Goal: Information Seeking & Learning: Learn about a topic

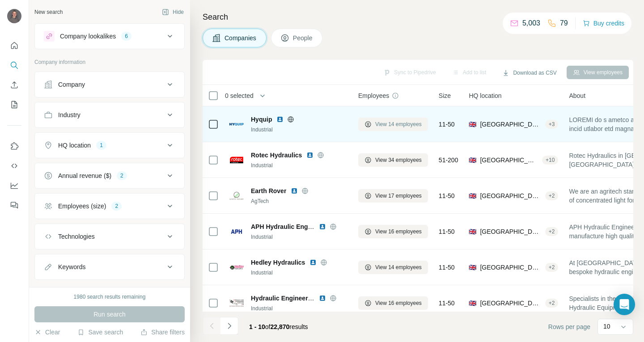
click at [387, 122] on span "View 14 employees" at bounding box center [398, 124] width 46 height 8
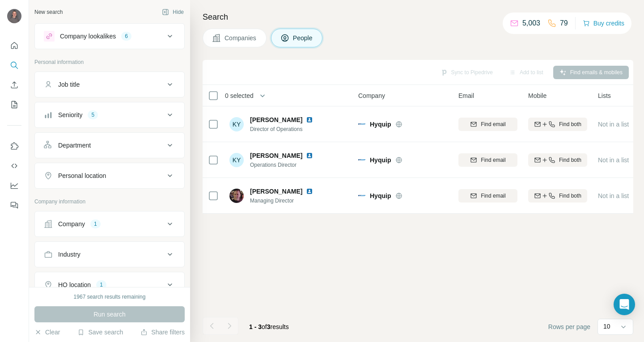
click at [244, 36] on span "Companies" at bounding box center [240, 38] width 33 height 9
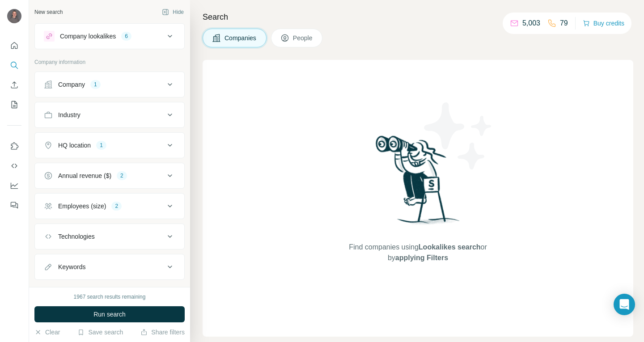
click at [166, 84] on icon at bounding box center [169, 84] width 11 height 11
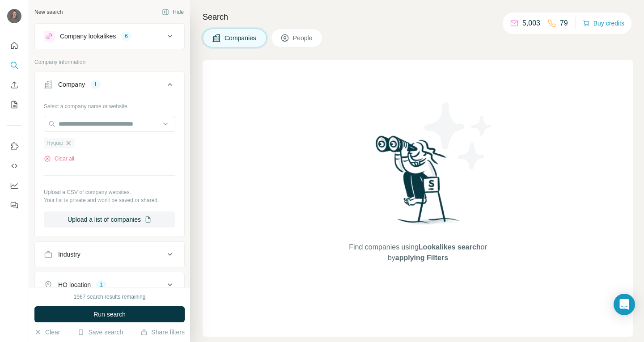
click at [70, 144] on icon "button" at bounding box center [68, 142] width 7 height 7
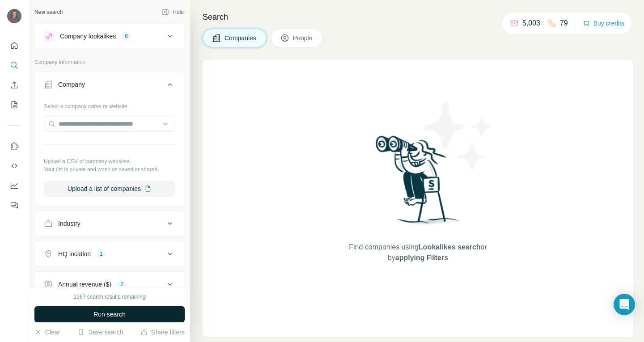
click at [114, 311] on span "Run search" at bounding box center [109, 314] width 32 height 9
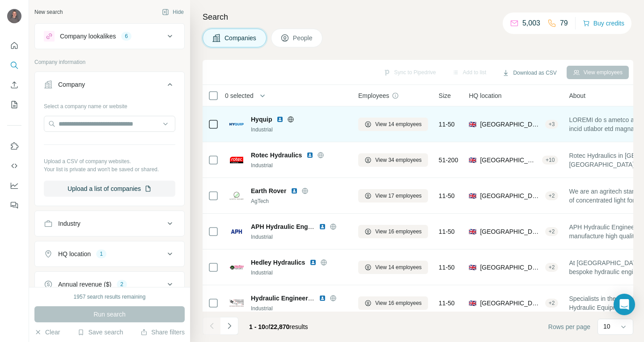
click at [279, 118] on img at bounding box center [279, 119] width 7 height 7
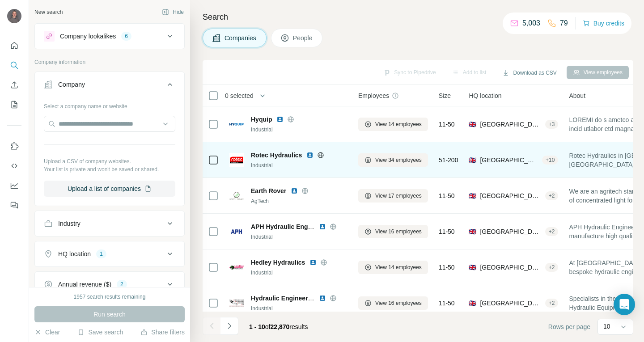
click at [310, 155] on img at bounding box center [309, 155] width 7 height 7
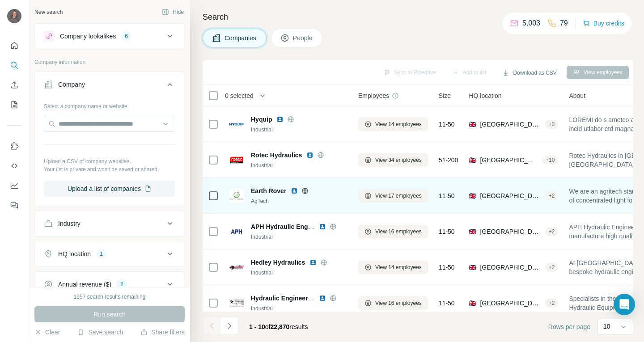
click at [291, 191] on img at bounding box center [294, 190] width 7 height 7
click at [292, 190] on img at bounding box center [294, 190] width 7 height 7
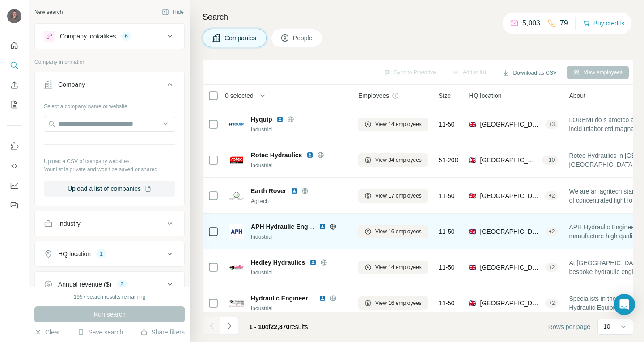
click at [320, 227] on img at bounding box center [322, 226] width 7 height 7
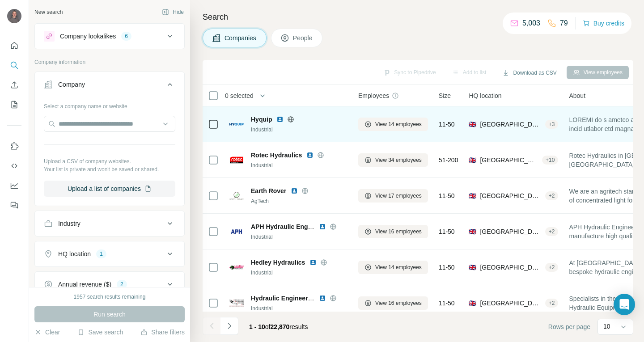
scroll to position [134, 0]
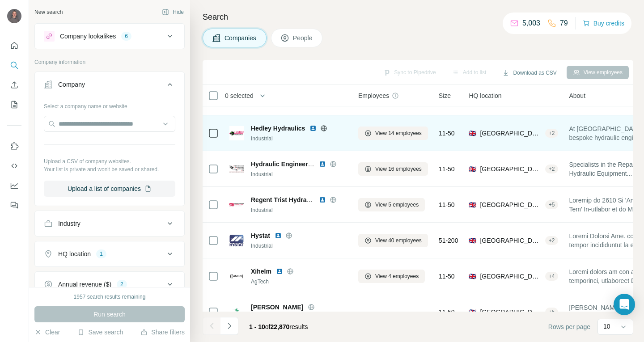
click at [314, 128] on img at bounding box center [312, 128] width 7 height 7
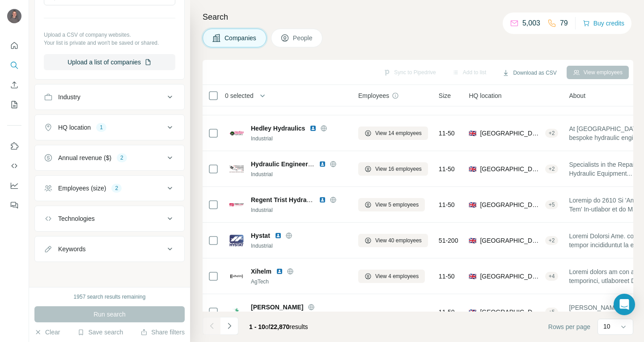
scroll to position [0, 0]
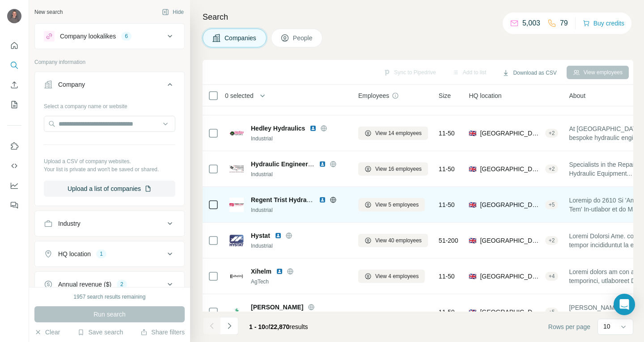
click at [322, 201] on img at bounding box center [322, 199] width 7 height 7
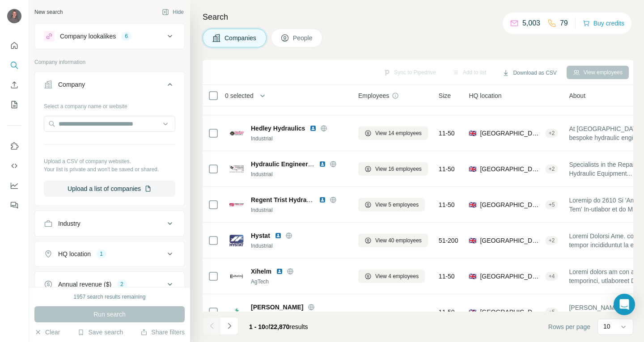
drag, startPoint x: 161, startPoint y: 258, endPoint x: 163, endPoint y: 249, distance: 8.6
click at [164, 258] on icon at bounding box center [169, 254] width 11 height 11
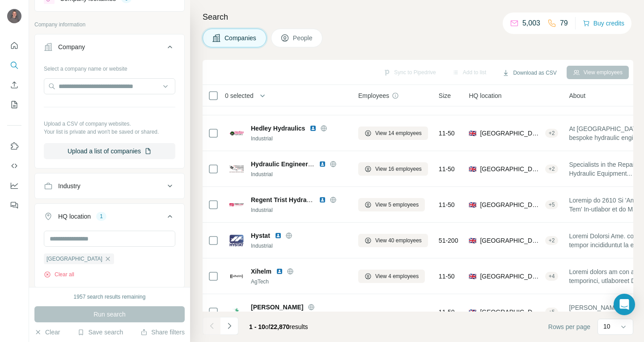
scroll to position [134, 0]
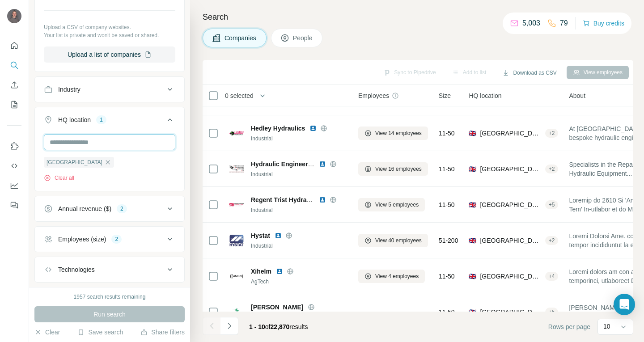
click at [88, 137] on input "text" at bounding box center [109, 142] width 131 height 16
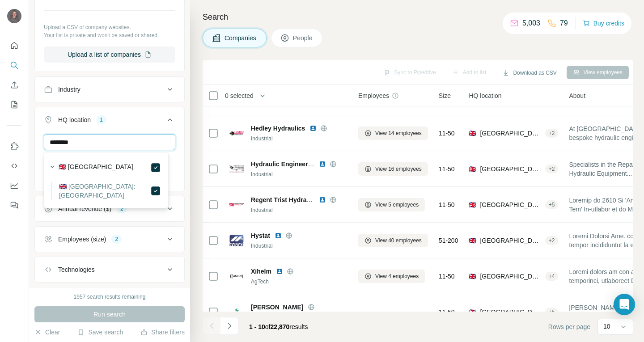
click at [94, 143] on input "********" at bounding box center [109, 142] width 131 height 16
click at [93, 143] on input "********" at bounding box center [109, 142] width 131 height 16
type input "******"
click at [93, 194] on label "🇬🇧 United Kingdom: Aberdeenshire" at bounding box center [104, 191] width 91 height 18
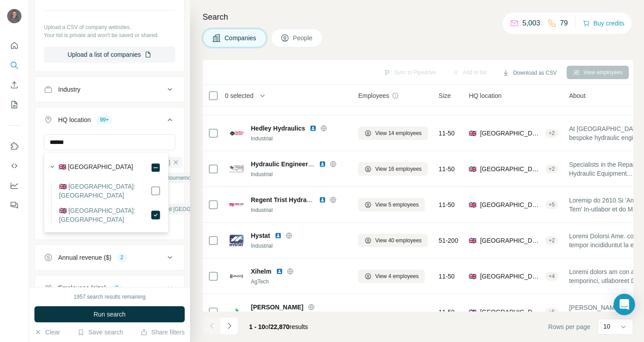
click at [181, 143] on div "New search Hide Company lookalikes 6 Company information Company Select a compa…" at bounding box center [109, 143] width 161 height 287
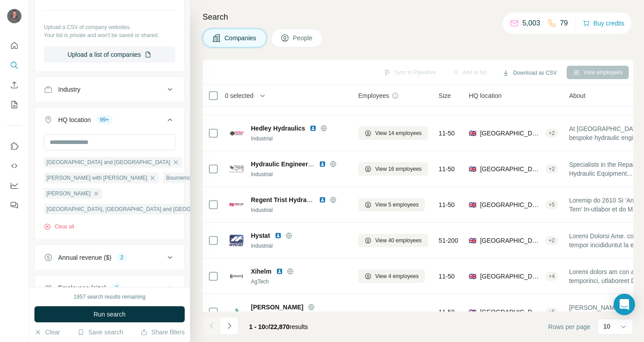
scroll to position [134, 0]
click at [62, 227] on button "Clear all" at bounding box center [59, 227] width 30 height 8
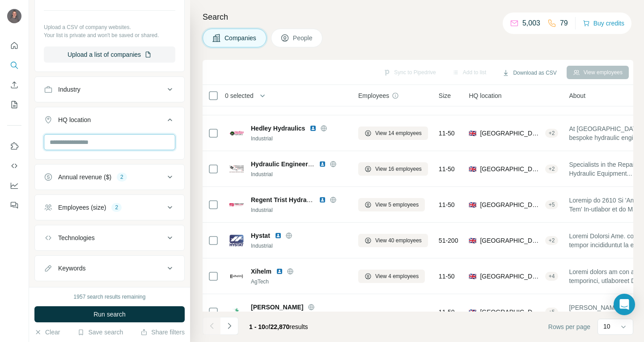
click at [108, 139] on input "text" at bounding box center [109, 142] width 131 height 16
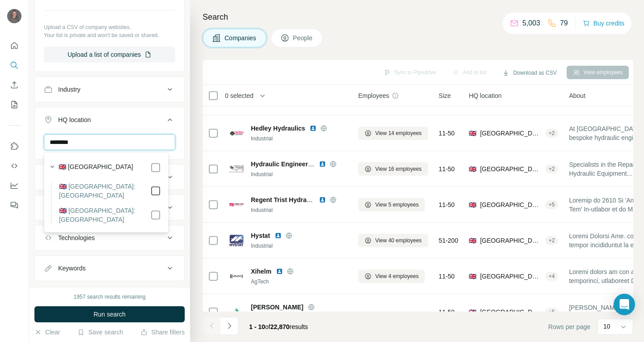
type input "********"
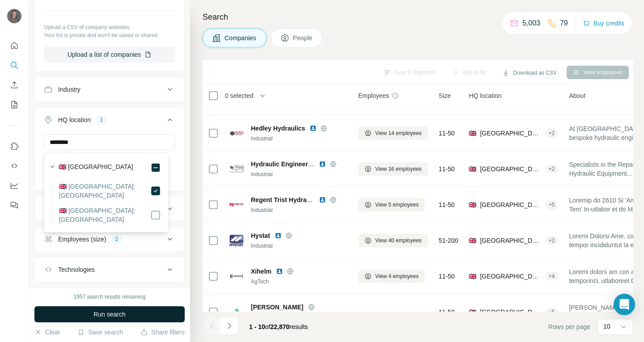
click at [126, 316] on button "Run search" at bounding box center [109, 314] width 150 height 16
